Goal: Navigation & Orientation: Find specific page/section

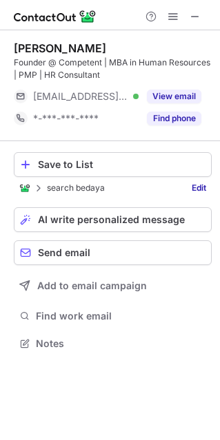
scroll to position [333, 220]
click at [195, 16] on span at bounding box center [194, 16] width 11 height 11
